Goal: Information Seeking & Learning: Learn about a topic

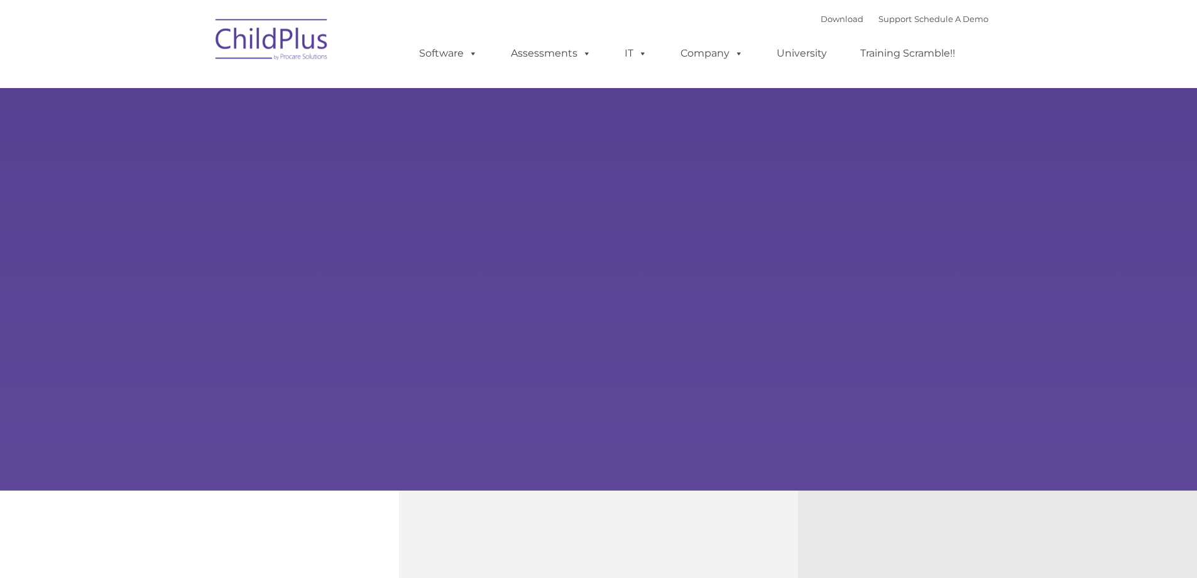
type input ""
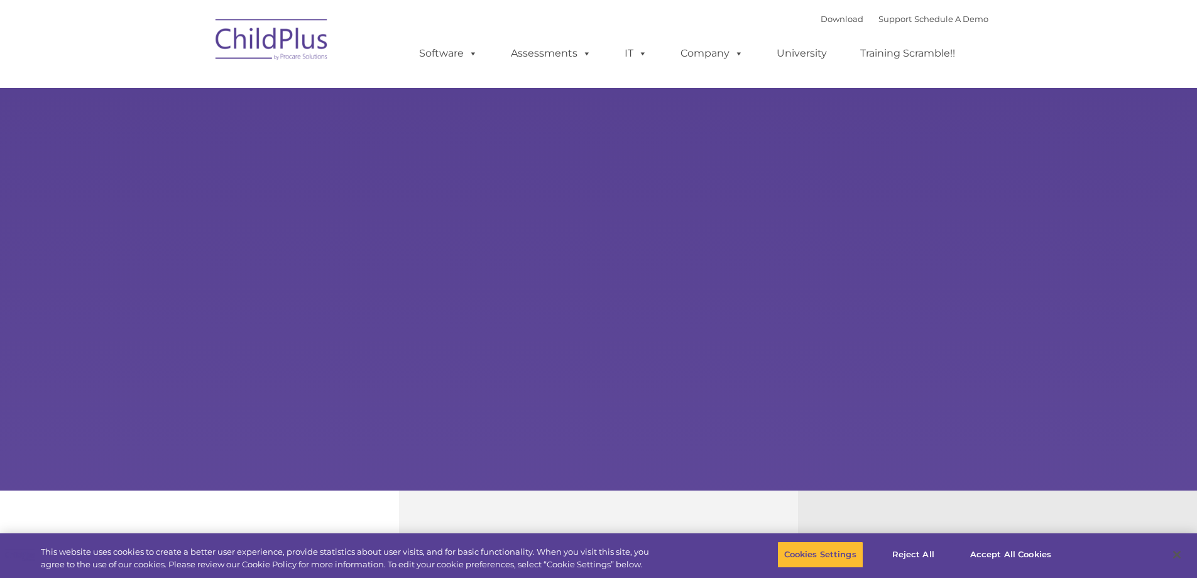
select select "MEDIUM"
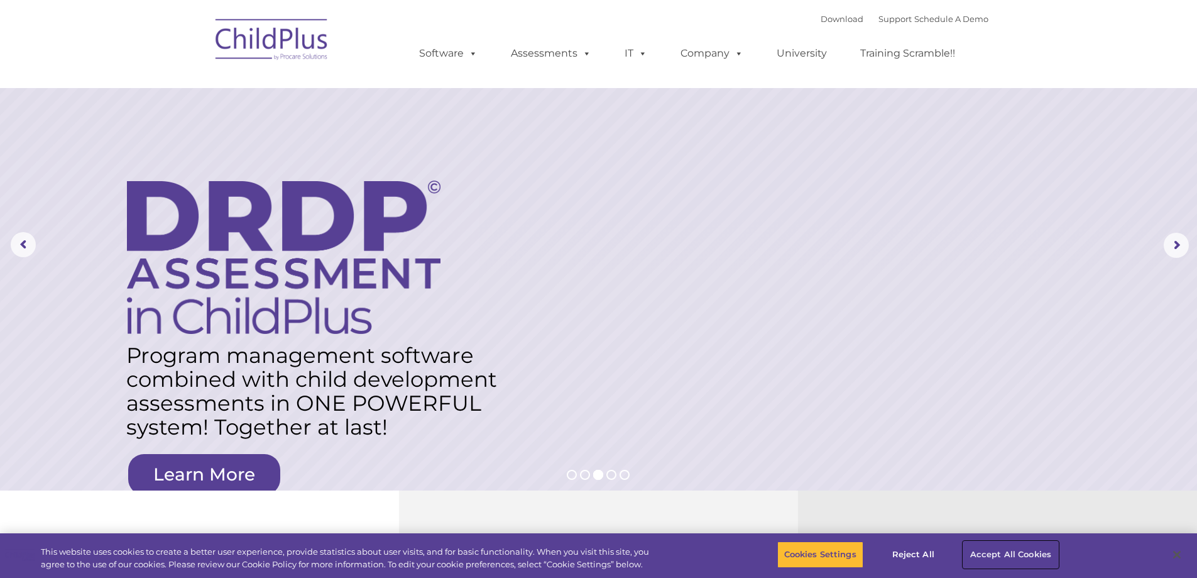
click at [1008, 553] on button "Accept All Cookies" at bounding box center [1011, 554] width 95 height 26
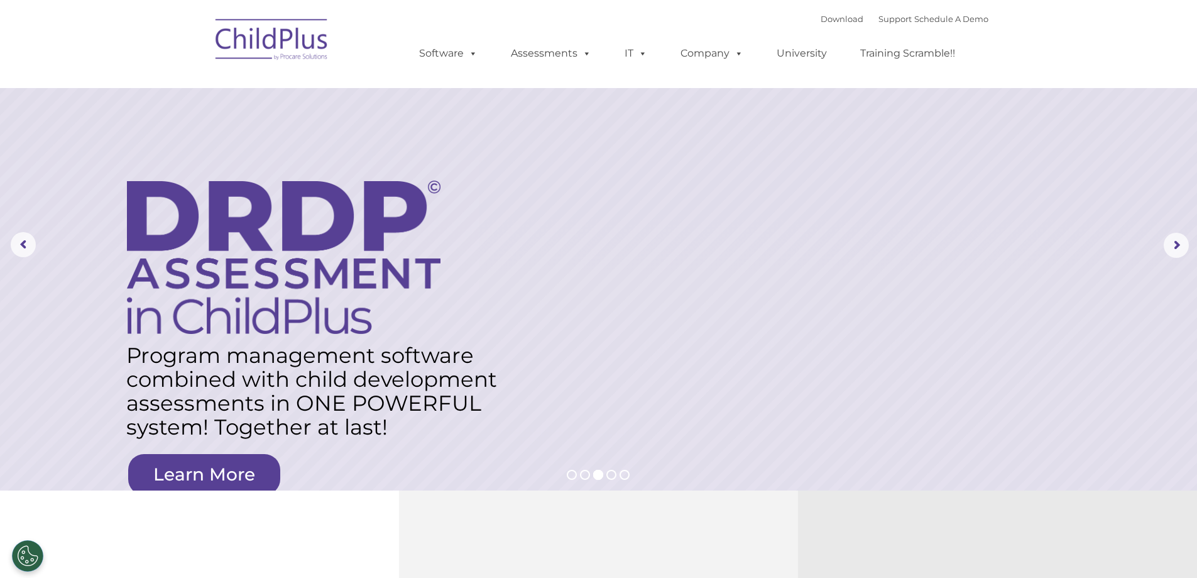
click at [271, 33] on img at bounding box center [272, 41] width 126 height 63
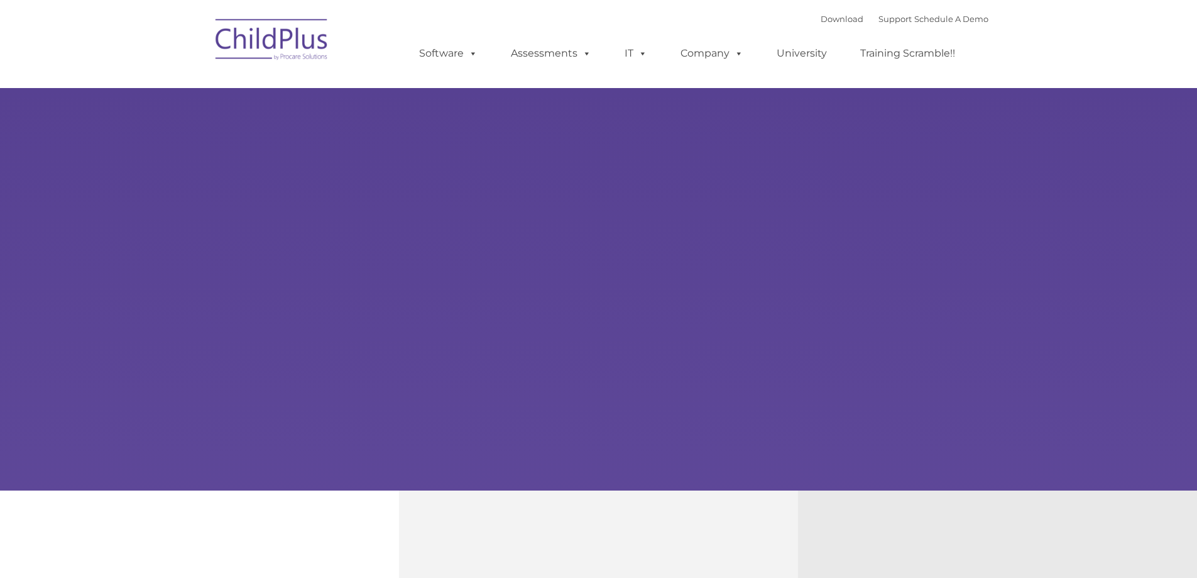
type input ""
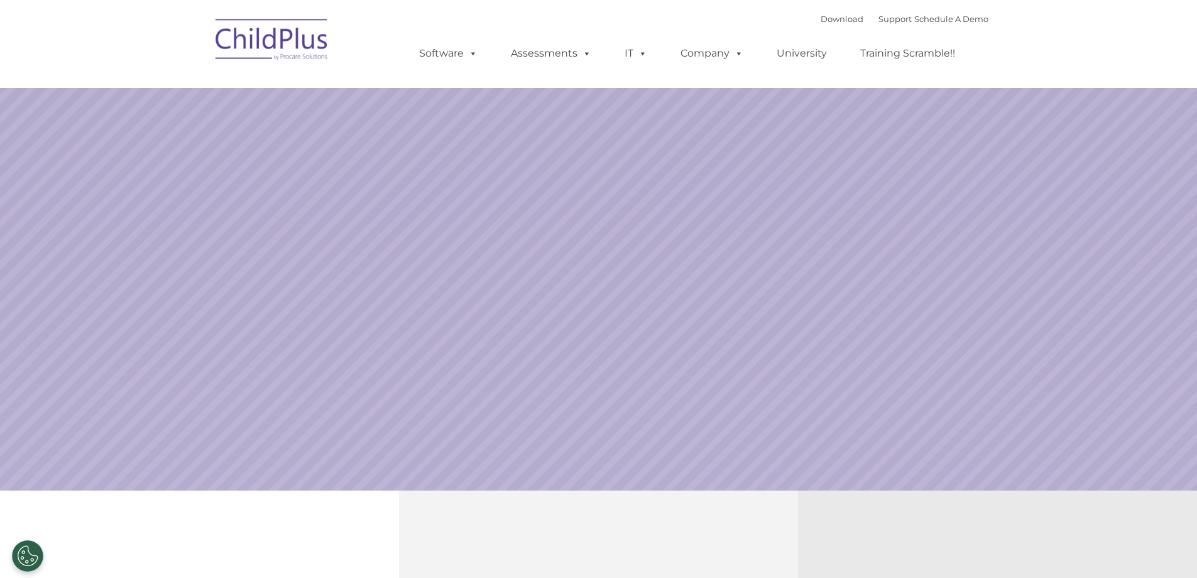
select select "MEDIUM"
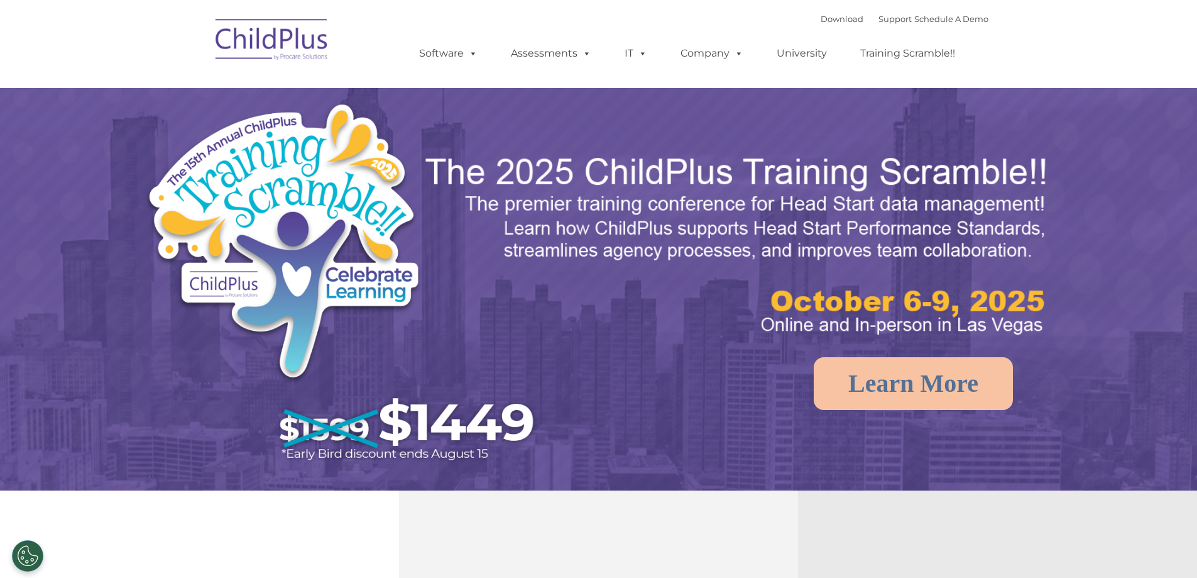
select select "MEDIUM"
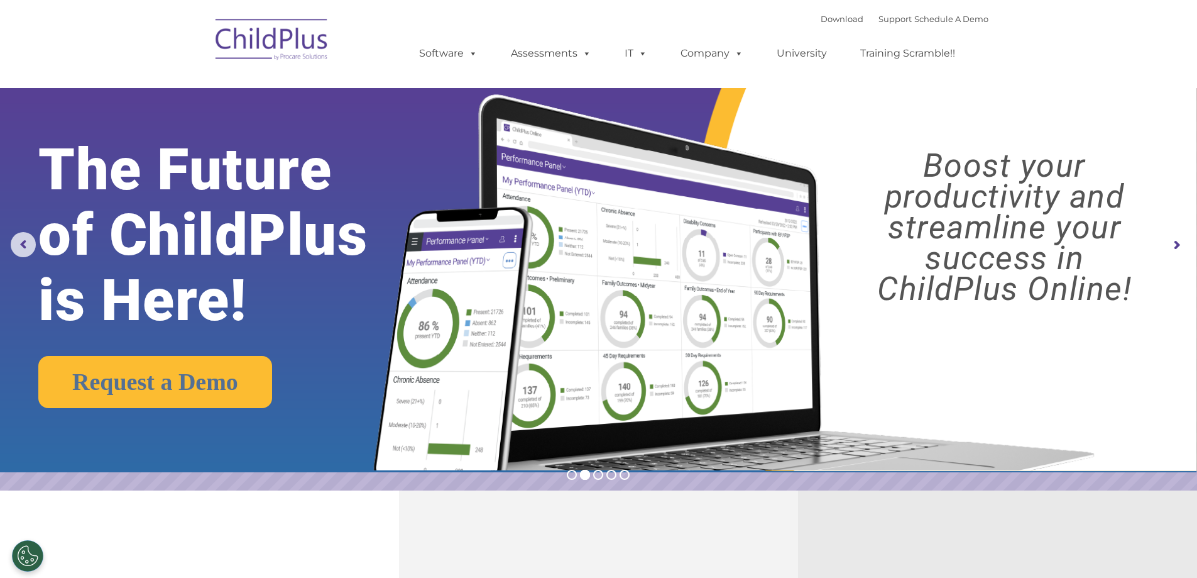
drag, startPoint x: 67, startPoint y: 0, endPoint x: 593, endPoint y: 14, distance: 526.3
click at [593, 14] on div "Download Support | Schedule A Demo  MENU MENU Software ChildPlus: The original…" at bounding box center [691, 43] width 595 height 69
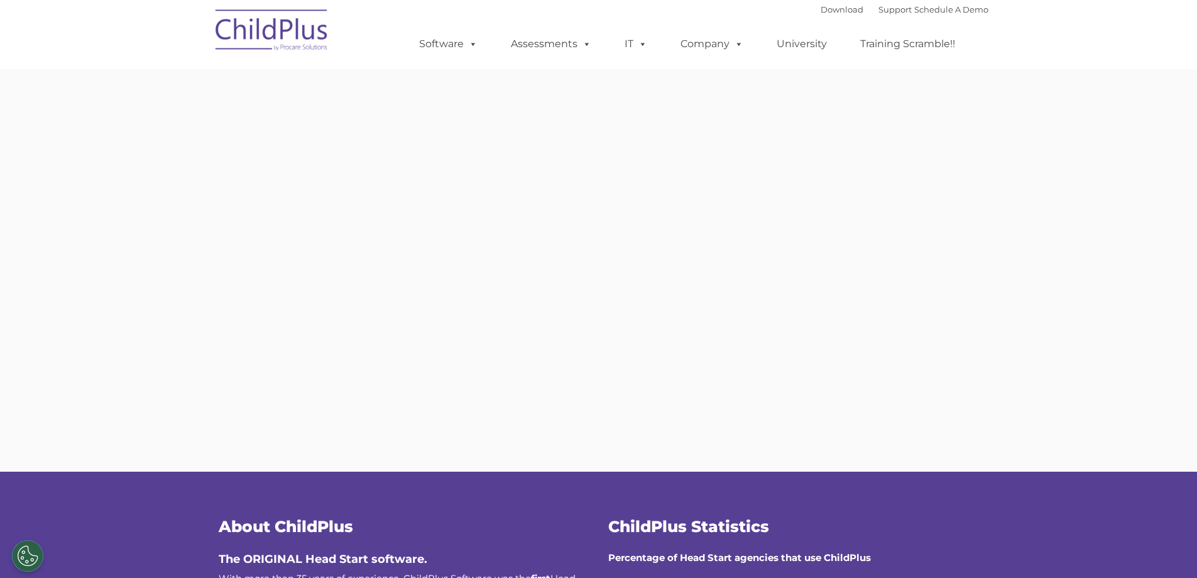
type input ""
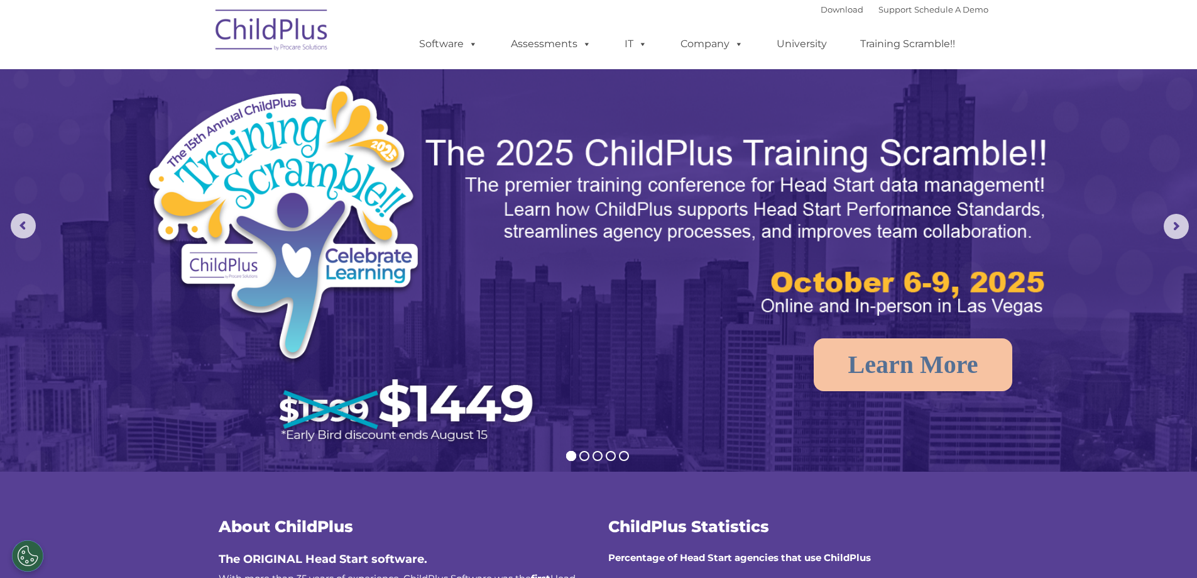
click at [285, 30] on img at bounding box center [272, 32] width 126 height 63
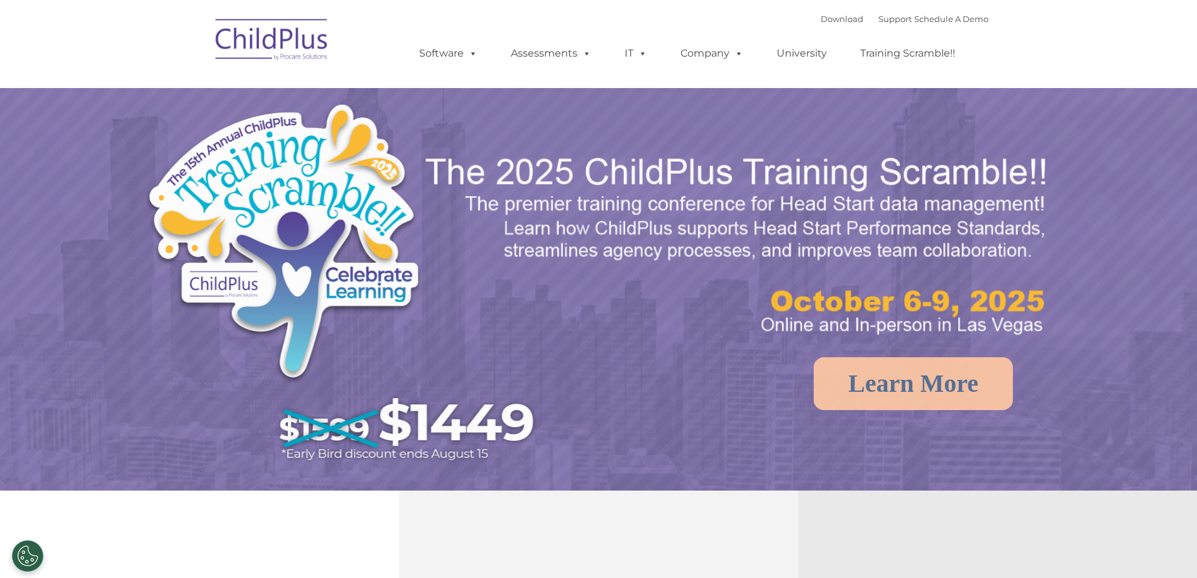
select select "MEDIUM"
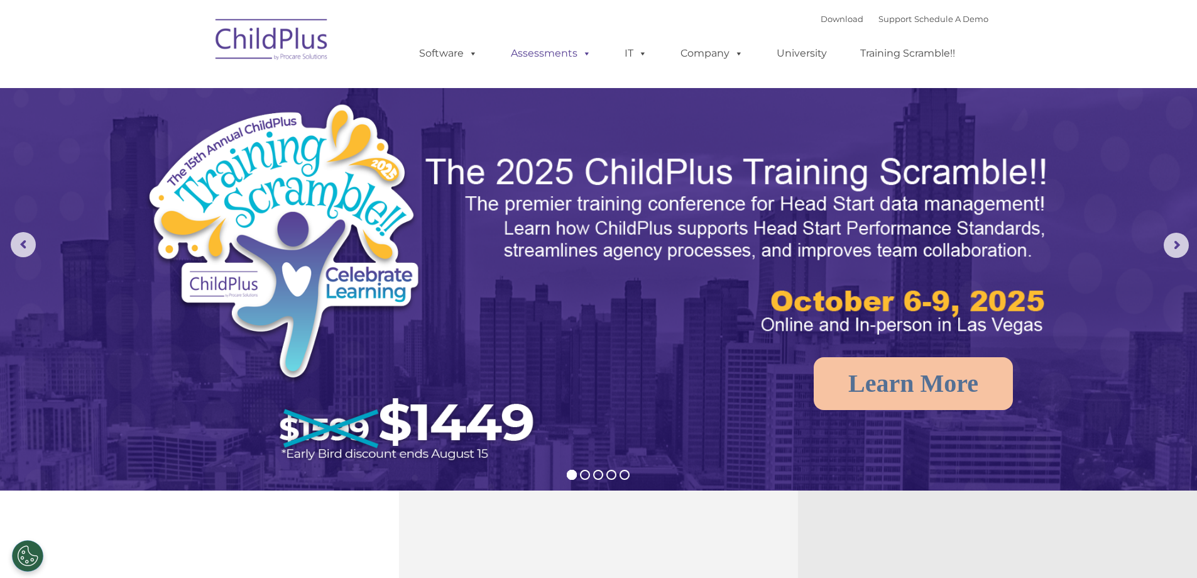
drag, startPoint x: 0, startPoint y: 0, endPoint x: 563, endPoint y: 51, distance: 565.5
click at [563, 51] on link "Assessments" at bounding box center [551, 53] width 106 height 25
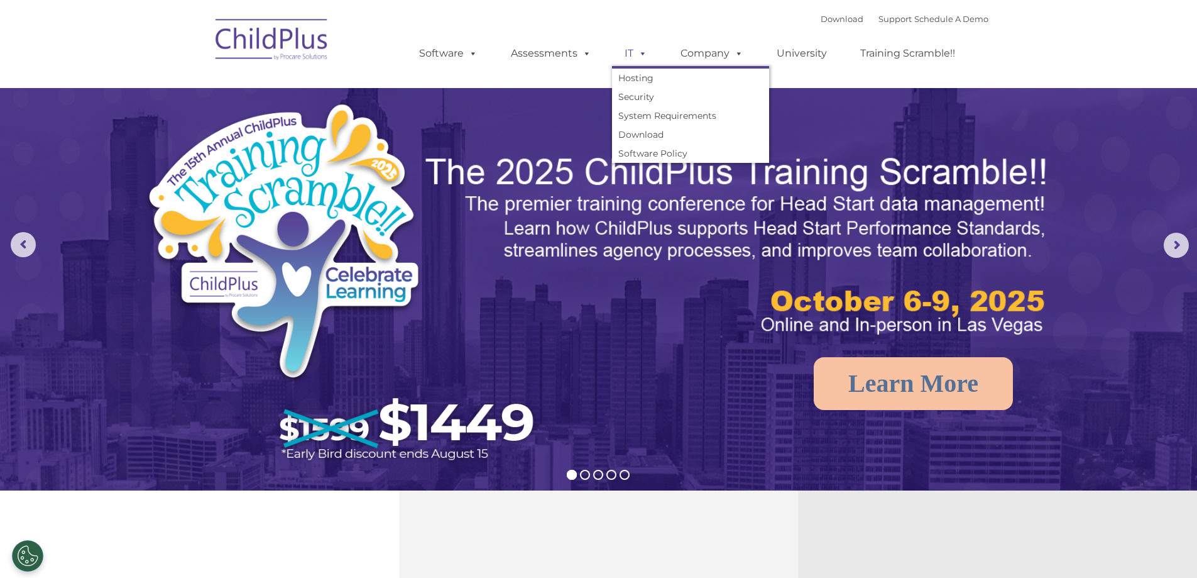
click at [633, 48] on link "IT" at bounding box center [636, 53] width 48 height 25
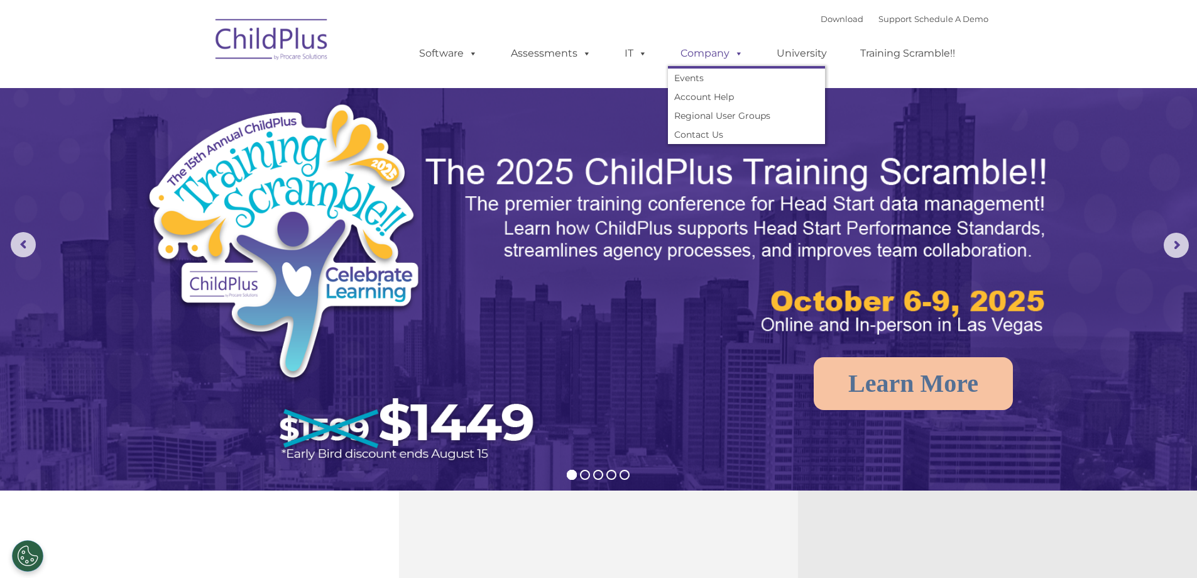
click at [703, 48] on link "Company" at bounding box center [712, 53] width 88 height 25
click at [787, 48] on link "University" at bounding box center [801, 53] width 75 height 25
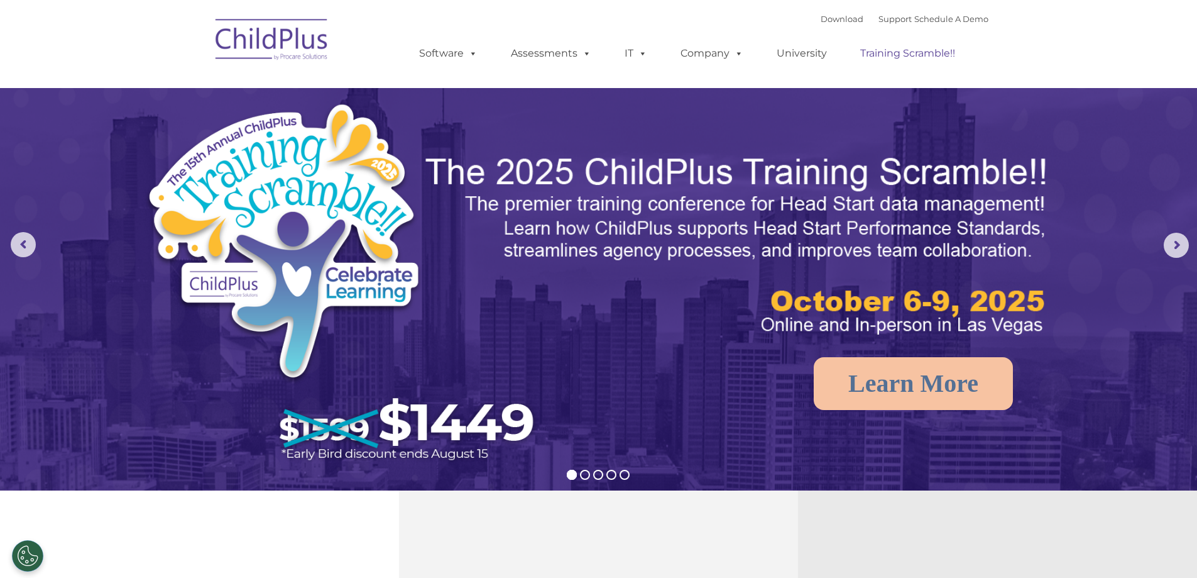
click at [905, 48] on link "Training Scramble!!" at bounding box center [908, 53] width 120 height 25
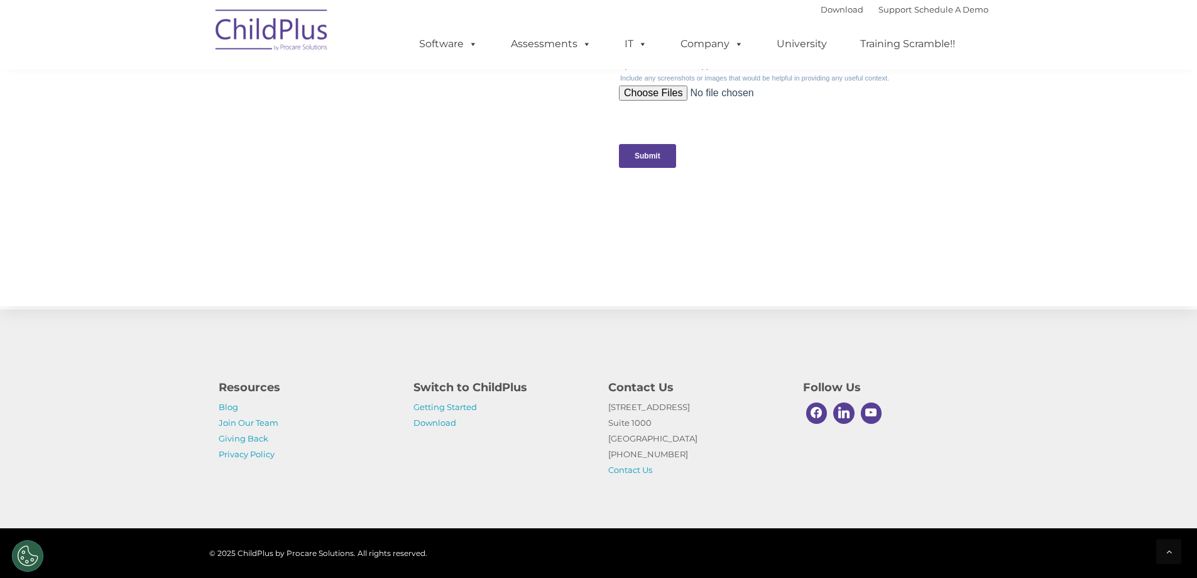
scroll to position [1247, 0]
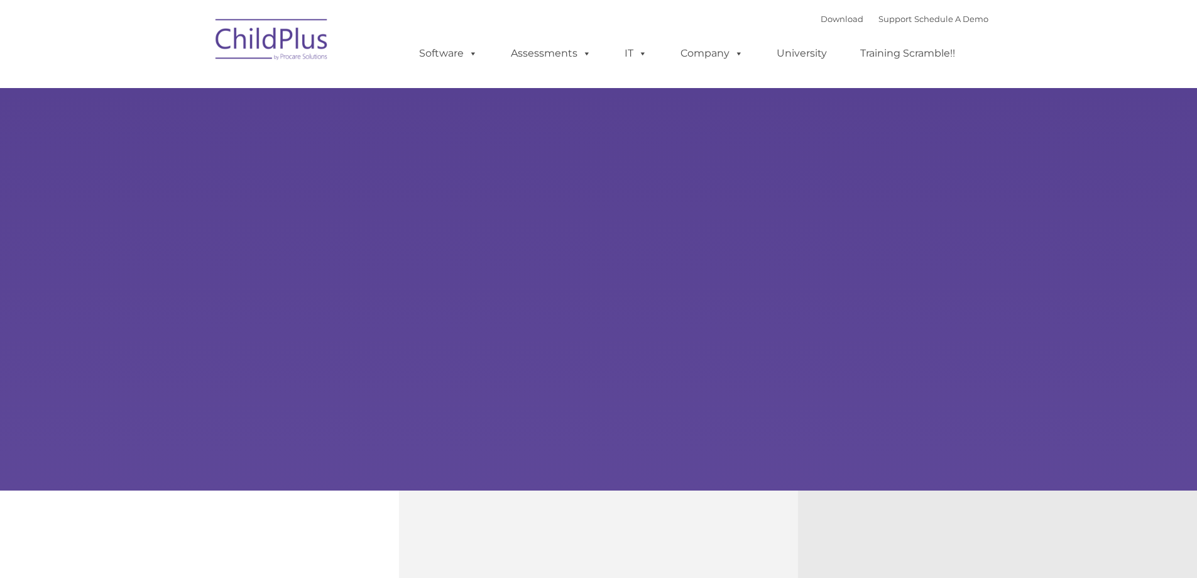
type input ""
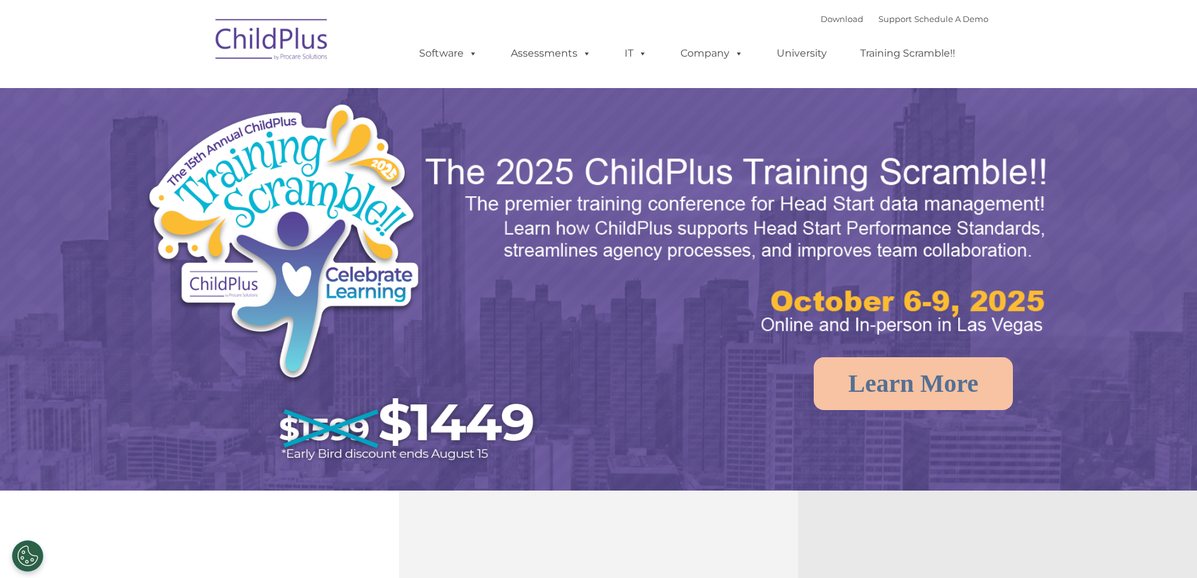
select select "MEDIUM"
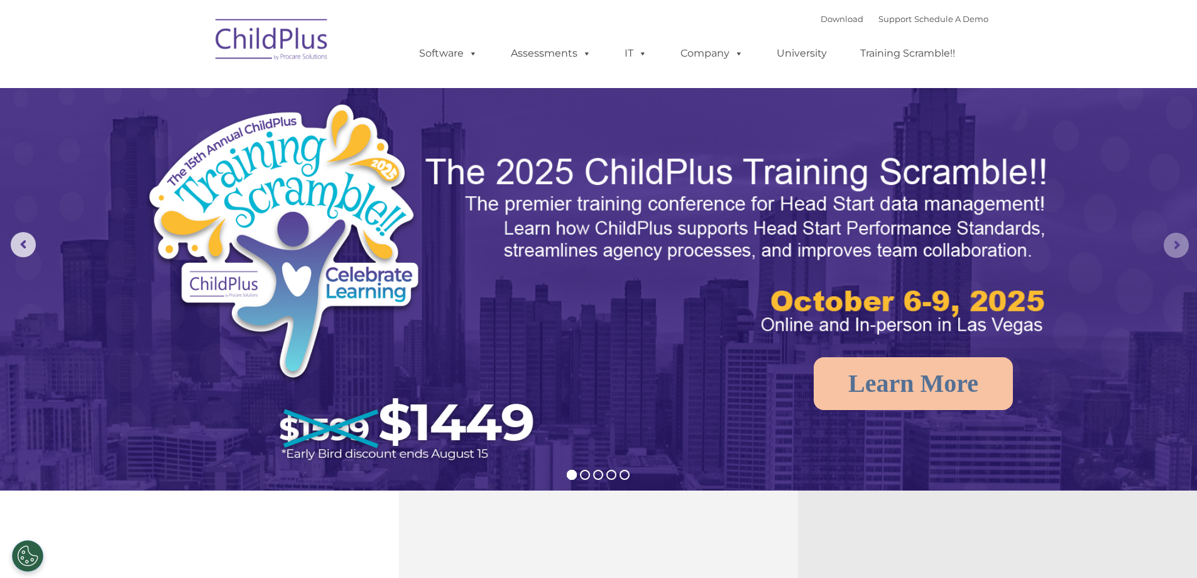
click at [1174, 241] on rs-arrow at bounding box center [1176, 245] width 25 height 25
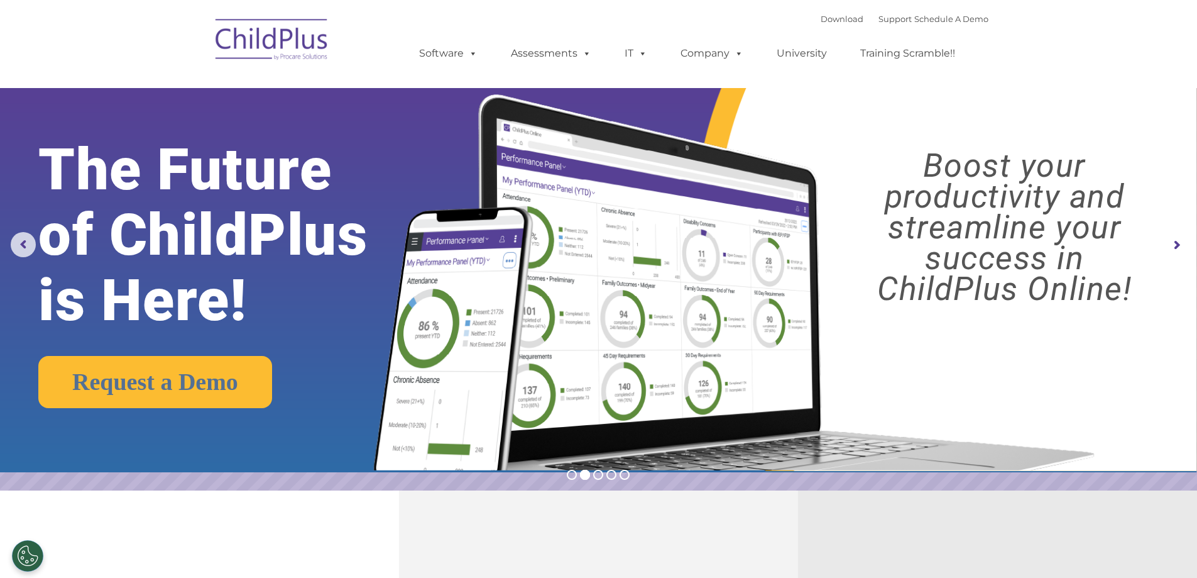
click at [1172, 240] on rs-arrow at bounding box center [1176, 245] width 25 height 25
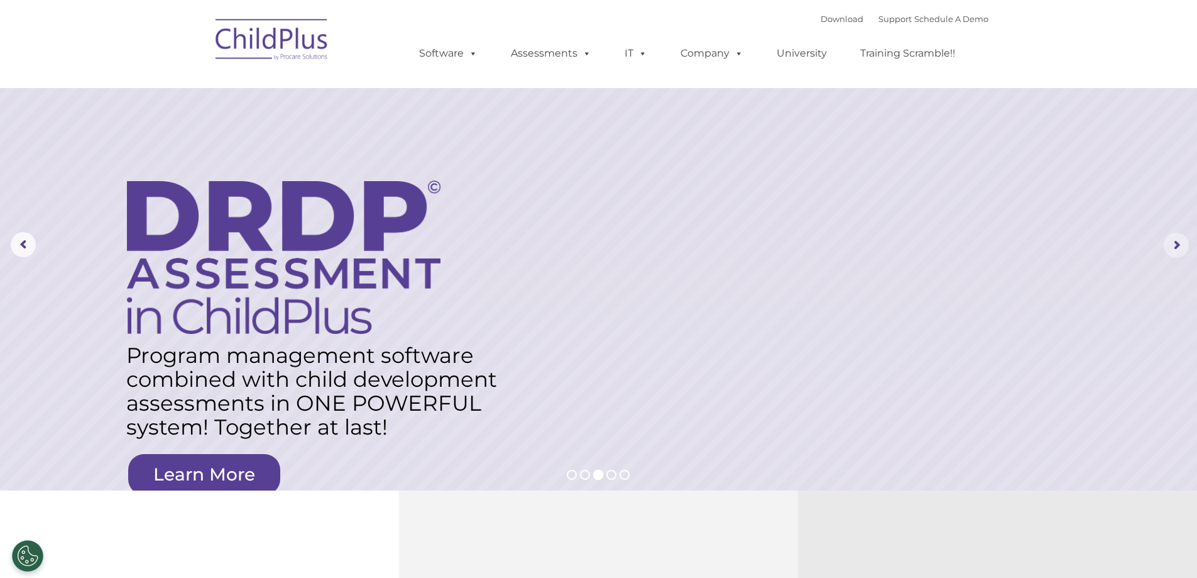
click at [1176, 243] on rs-arrow at bounding box center [1176, 245] width 25 height 25
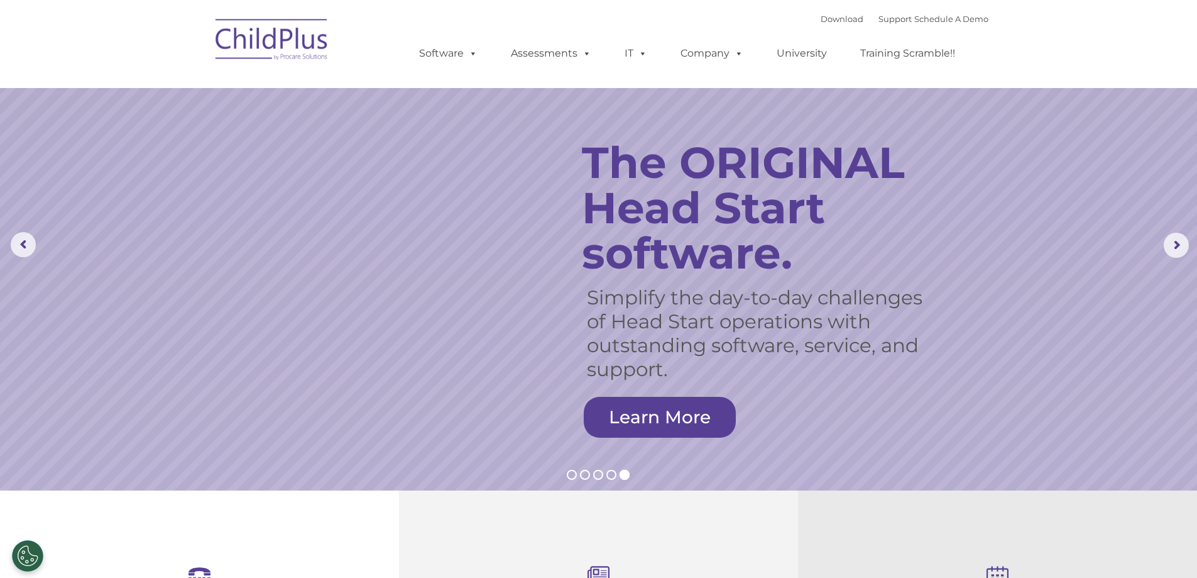
click at [270, 48] on img at bounding box center [272, 41] width 126 height 63
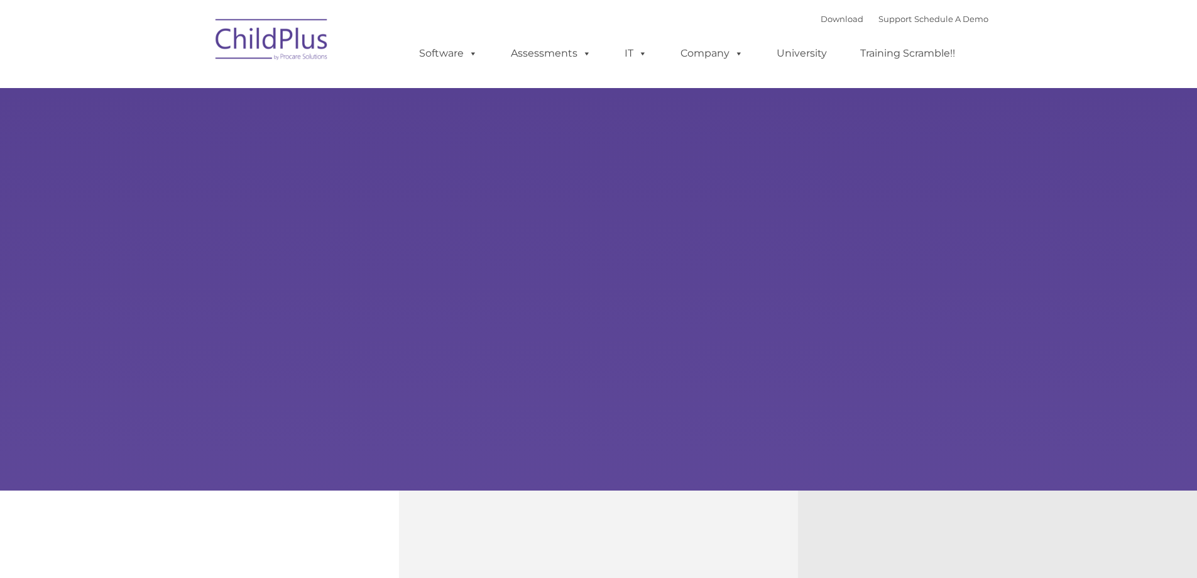
type input ""
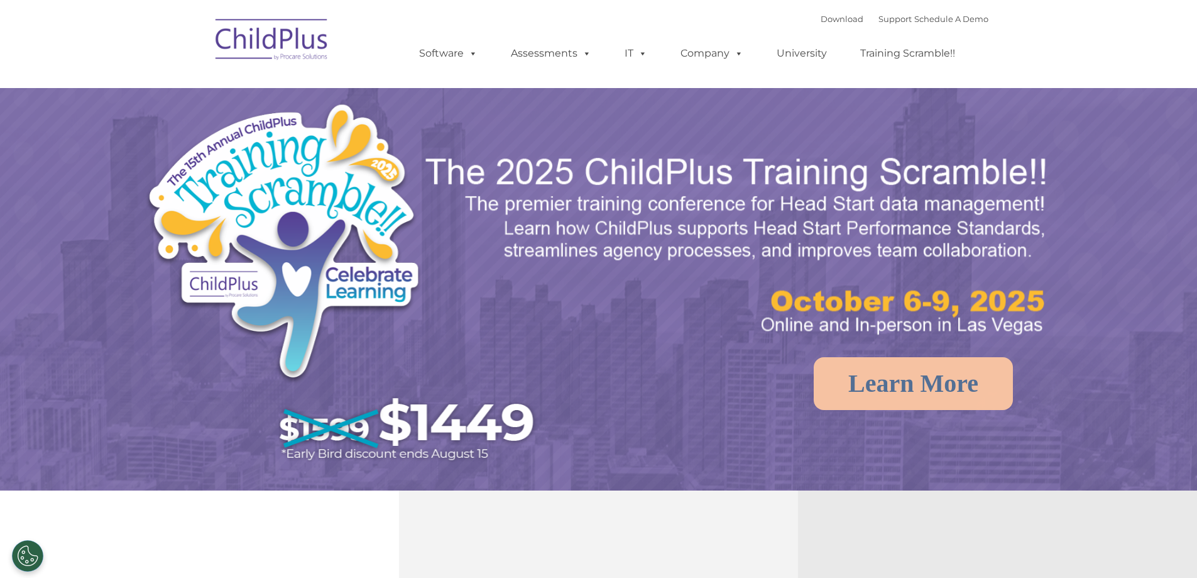
select select "MEDIUM"
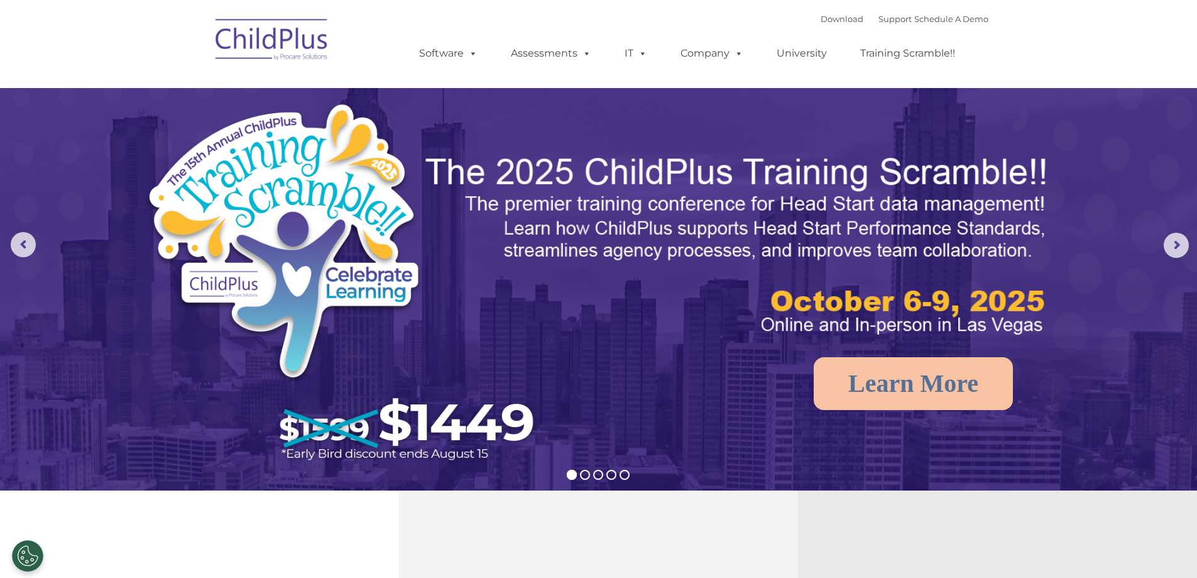
drag, startPoint x: 0, startPoint y: 0, endPoint x: 1070, endPoint y: 60, distance: 1072.1
click at [1066, 61] on nav "Download Support | Schedule A Demo  MENU MENU Software ChildPlus: The original…" at bounding box center [598, 44] width 1197 height 88
drag, startPoint x: 1173, startPoint y: 0, endPoint x: 1110, endPoint y: 152, distance: 164.6
click at [1110, 152] on img at bounding box center [598, 376] width 1197 height 753
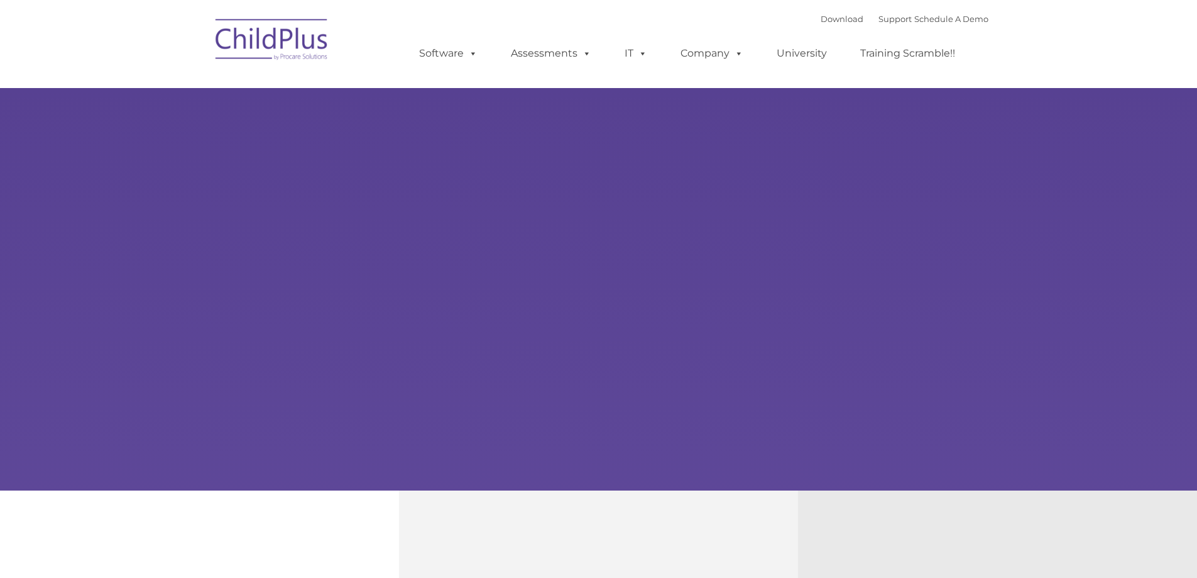
type input ""
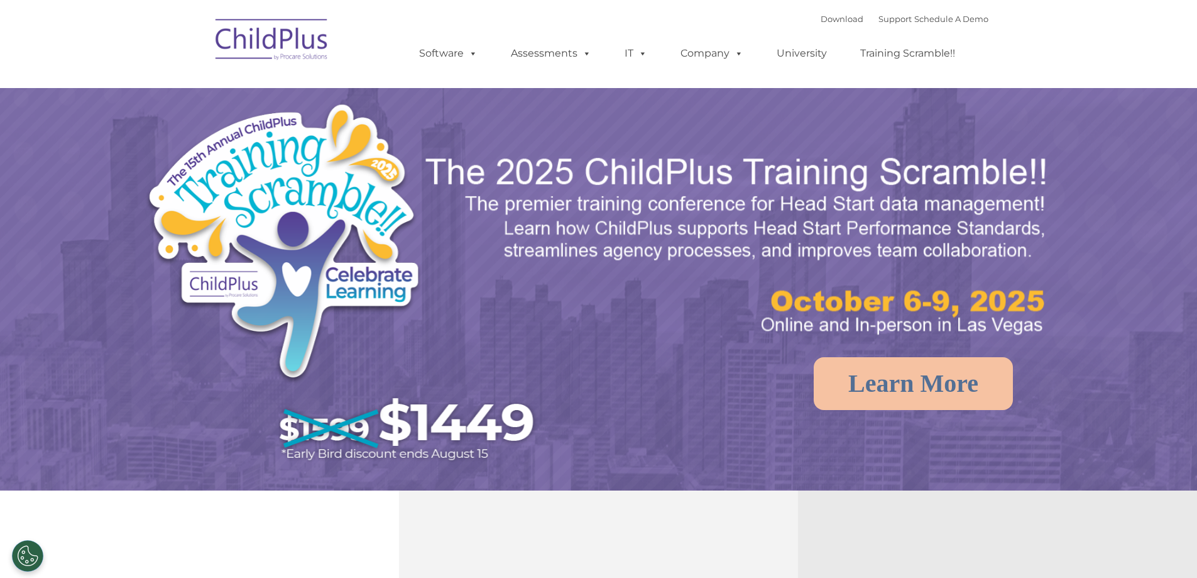
select select "MEDIUM"
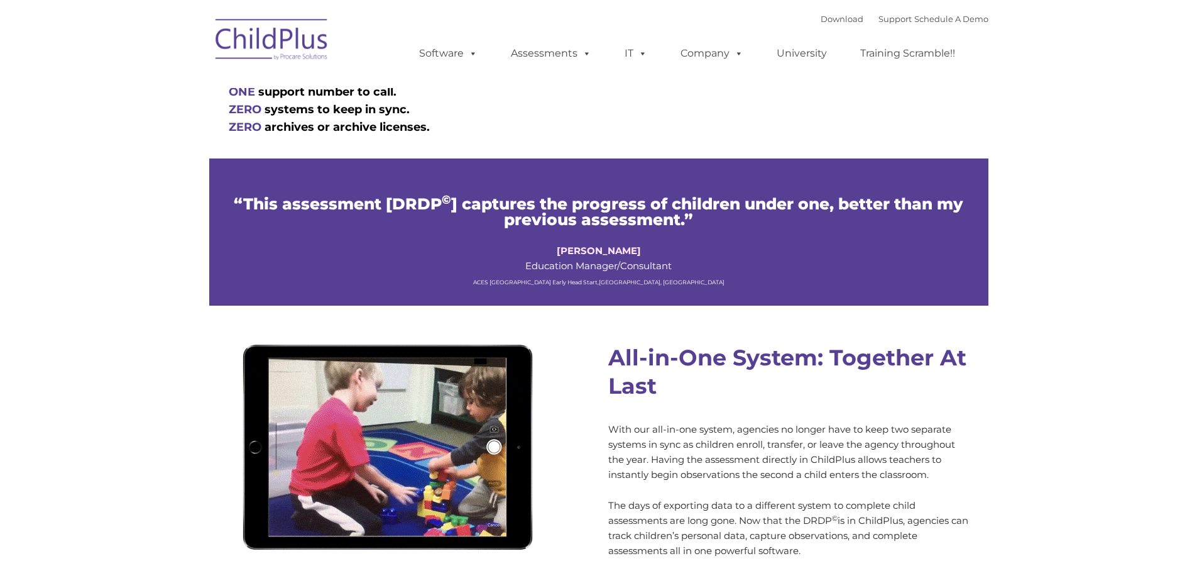
scroll to position [880, 0]
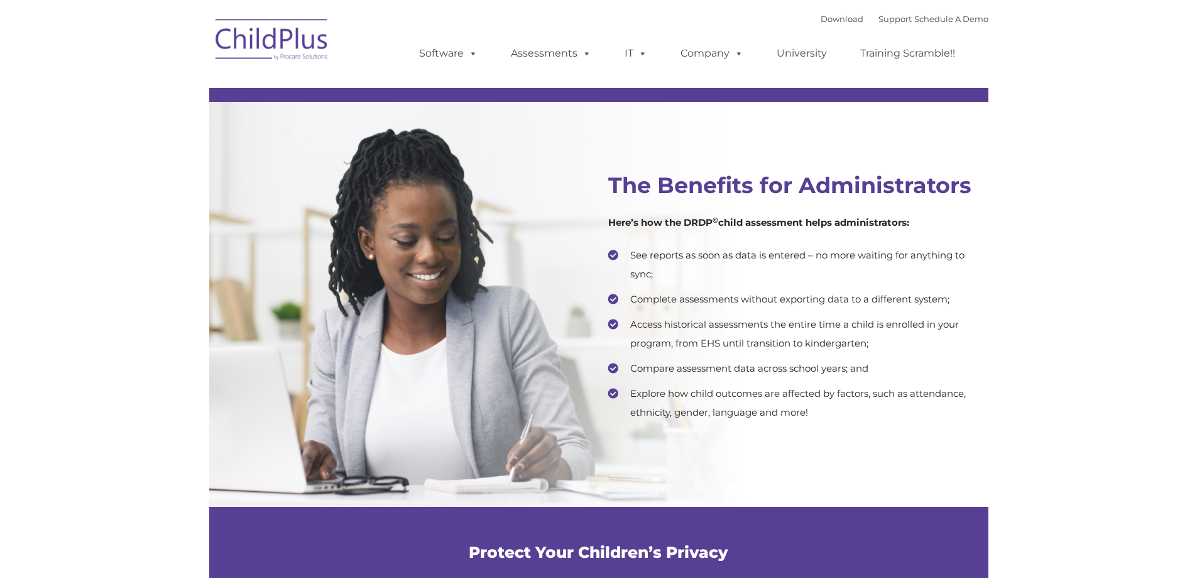
type input ""
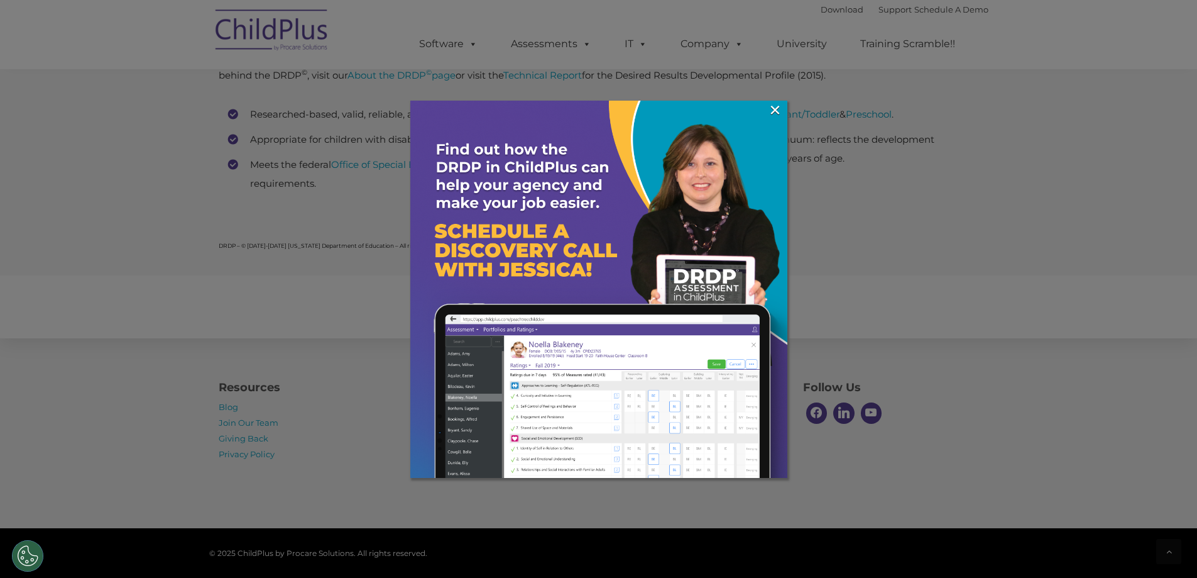
scroll to position [4954, 0]
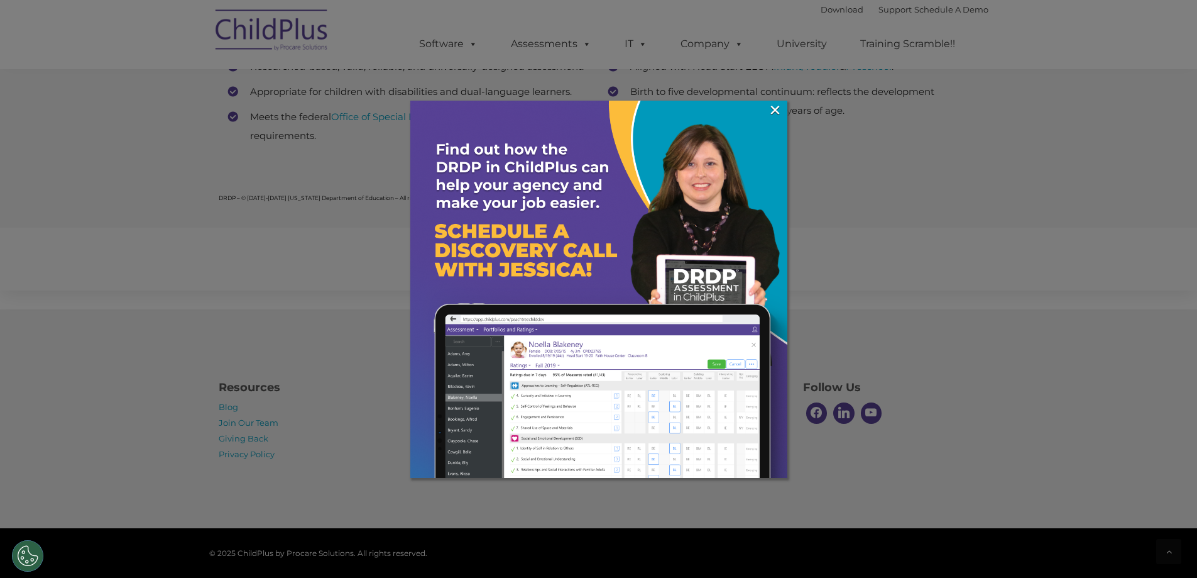
drag, startPoint x: 302, startPoint y: 343, endPoint x: 307, endPoint y: 331, distance: 13.5
click at [301, 343] on div at bounding box center [598, 289] width 1197 height 578
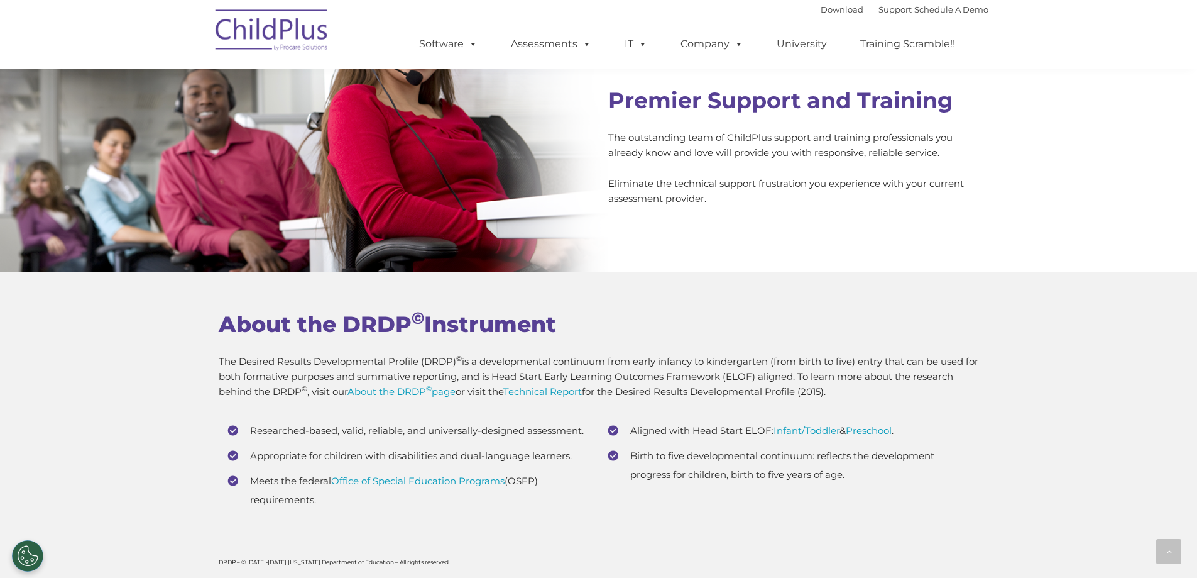
scroll to position [4563, 0]
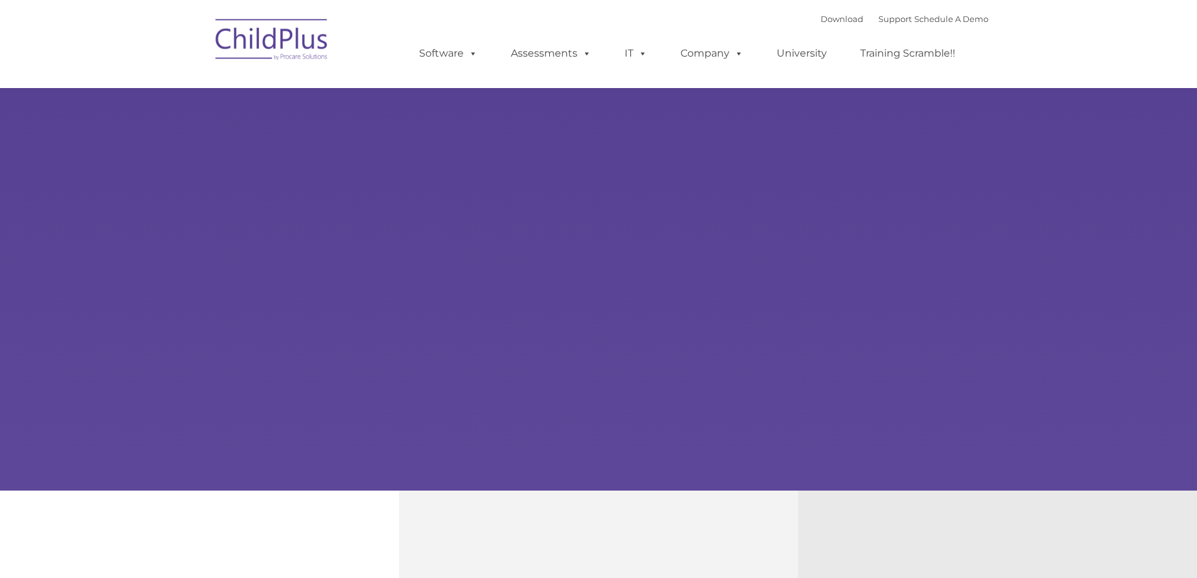
type input ""
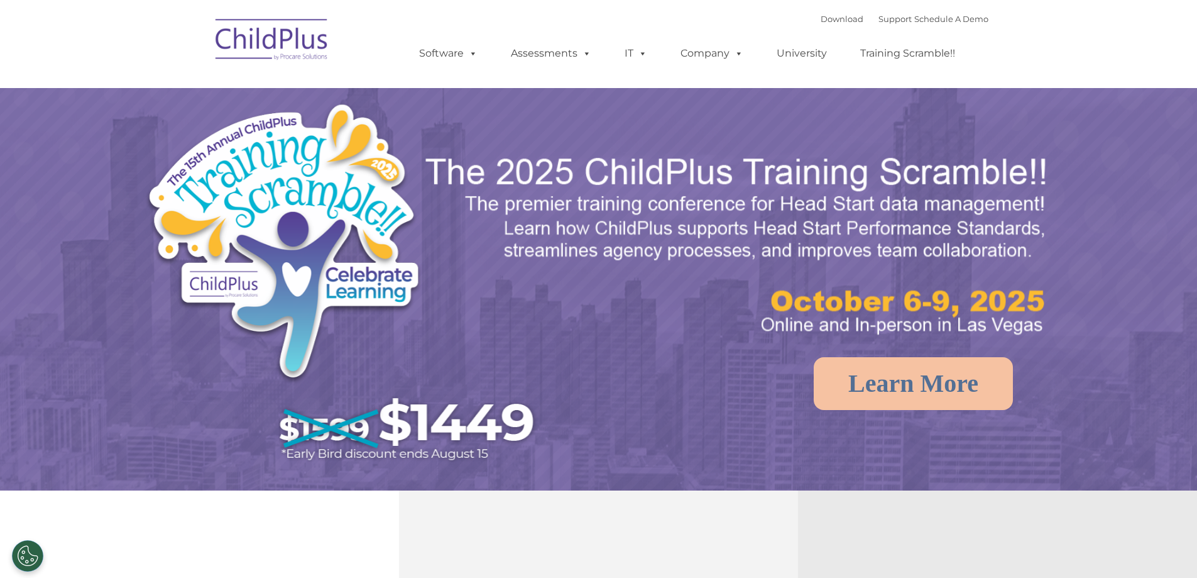
select select "MEDIUM"
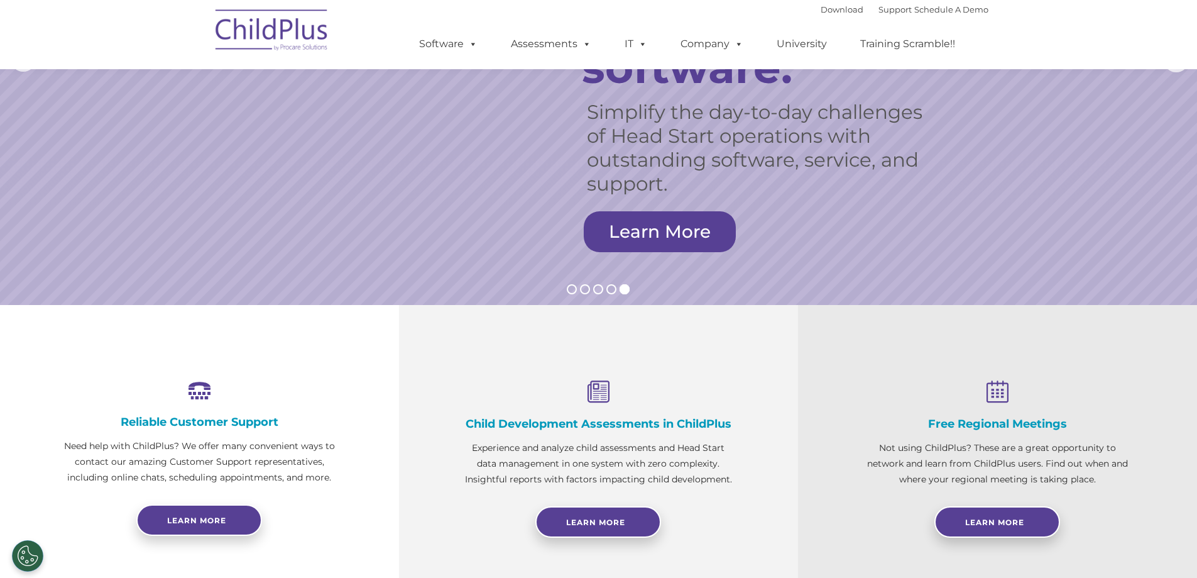
scroll to position [185, 0]
click at [295, 27] on img at bounding box center [272, 32] width 126 height 63
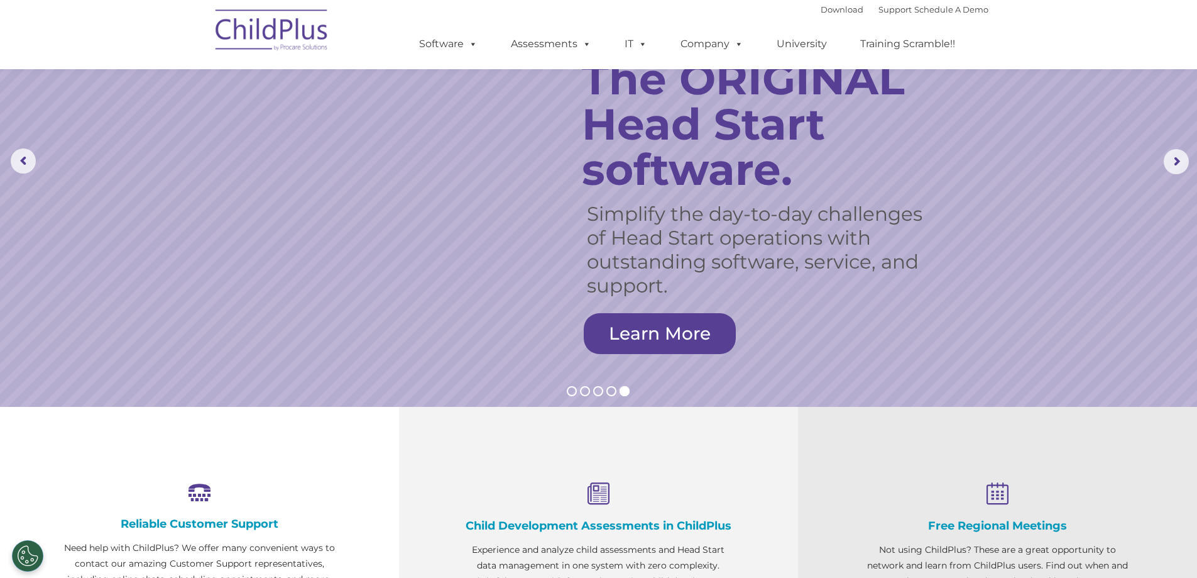
scroll to position [0, 0]
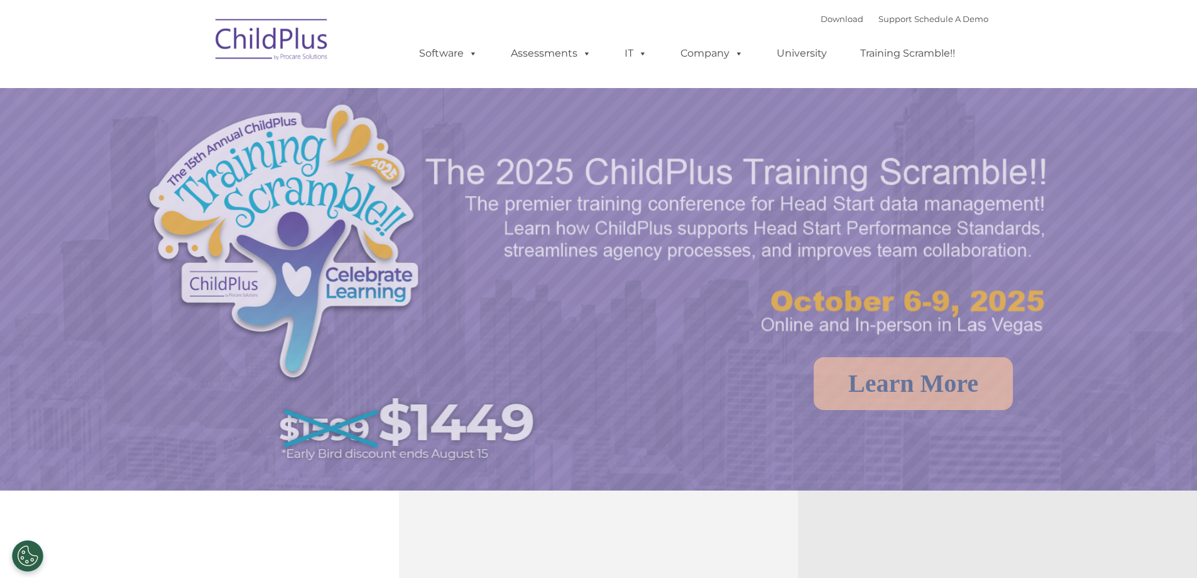
select select "MEDIUM"
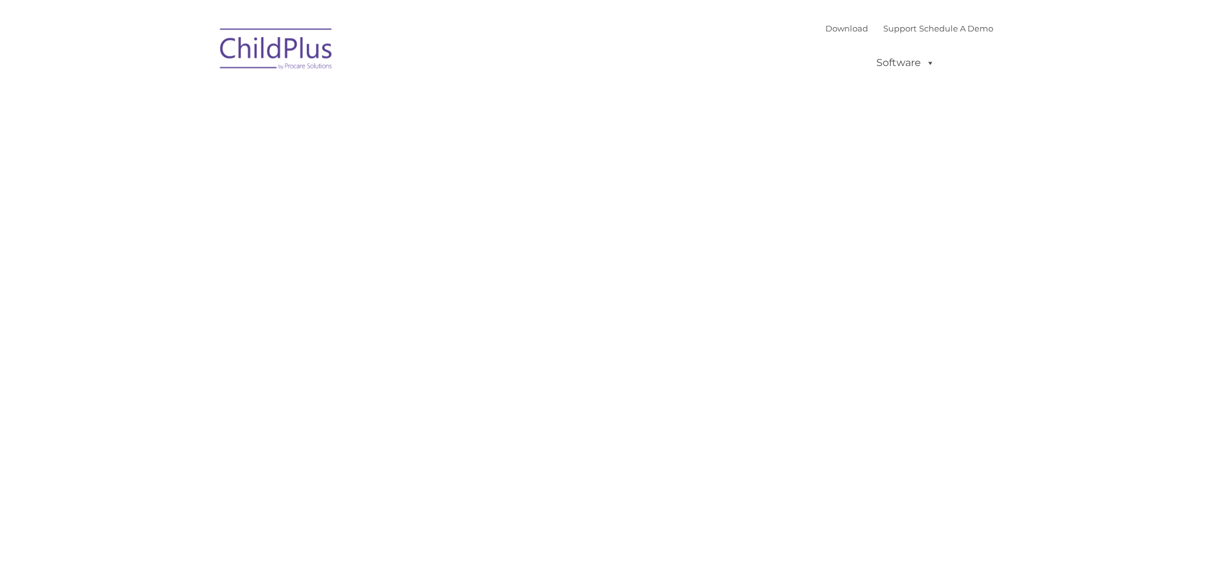
type input ""
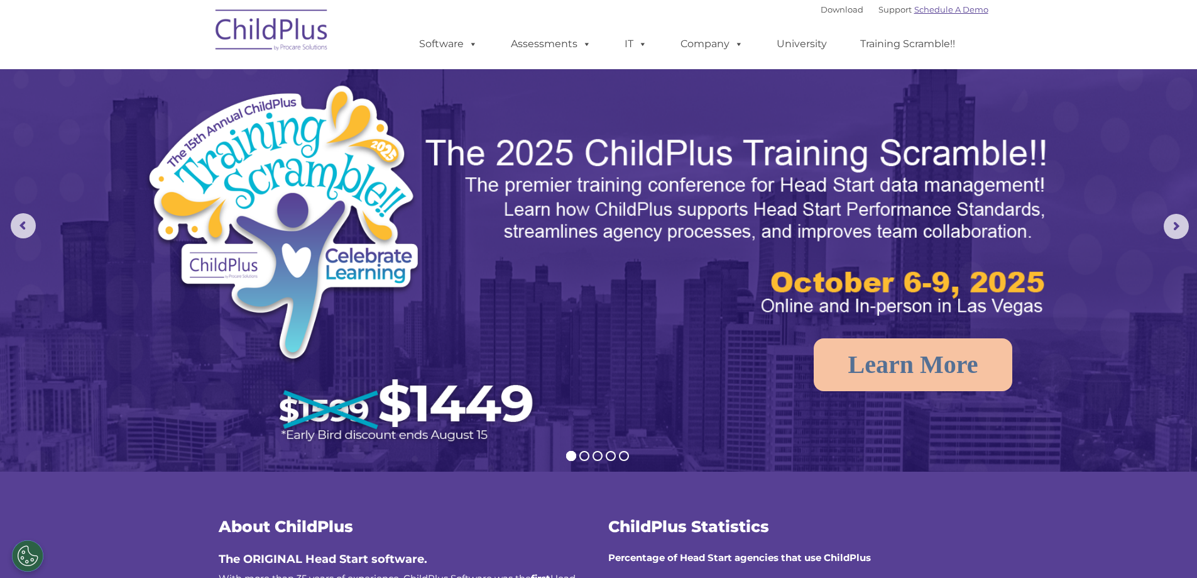
click at [949, 11] on link "Schedule A Demo" at bounding box center [952, 9] width 74 height 10
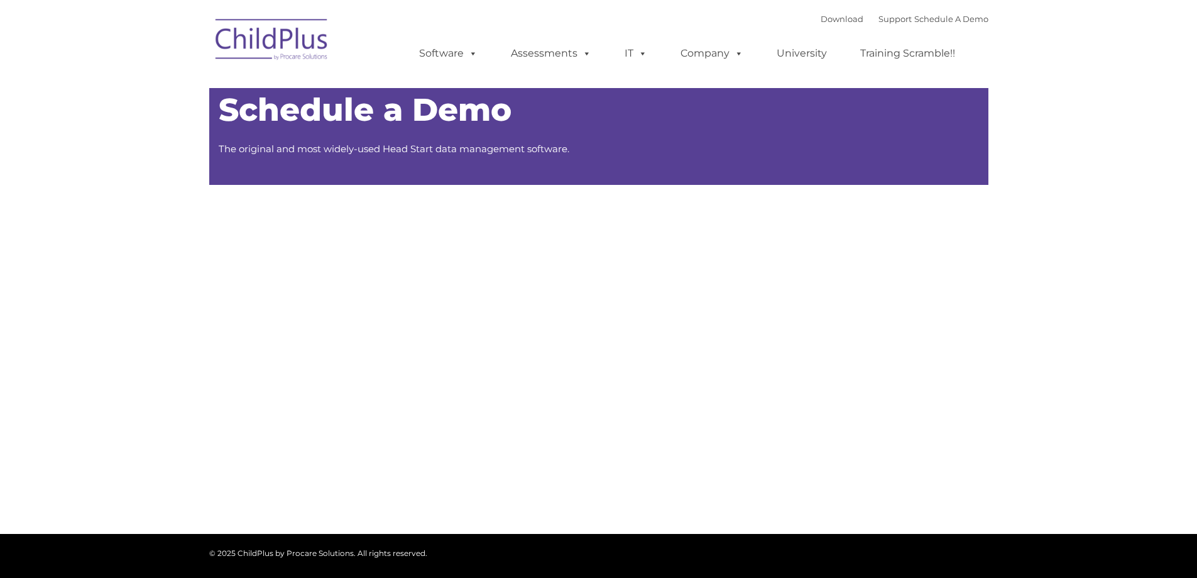
type input ""
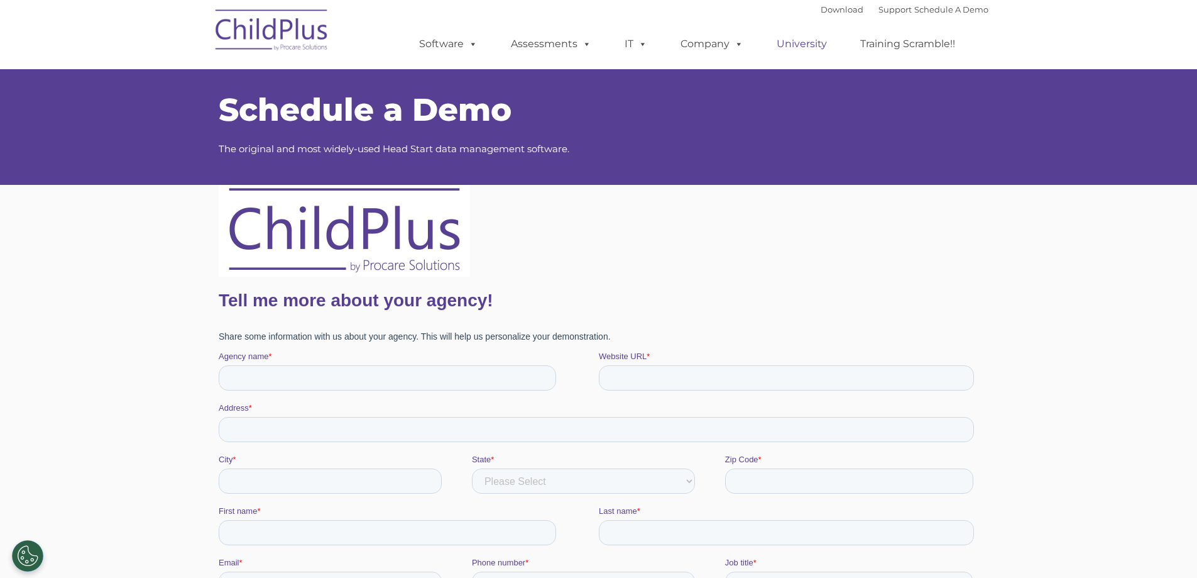
click at [804, 46] on link "University" at bounding box center [801, 43] width 75 height 25
